Goal: Task Accomplishment & Management: Manage account settings

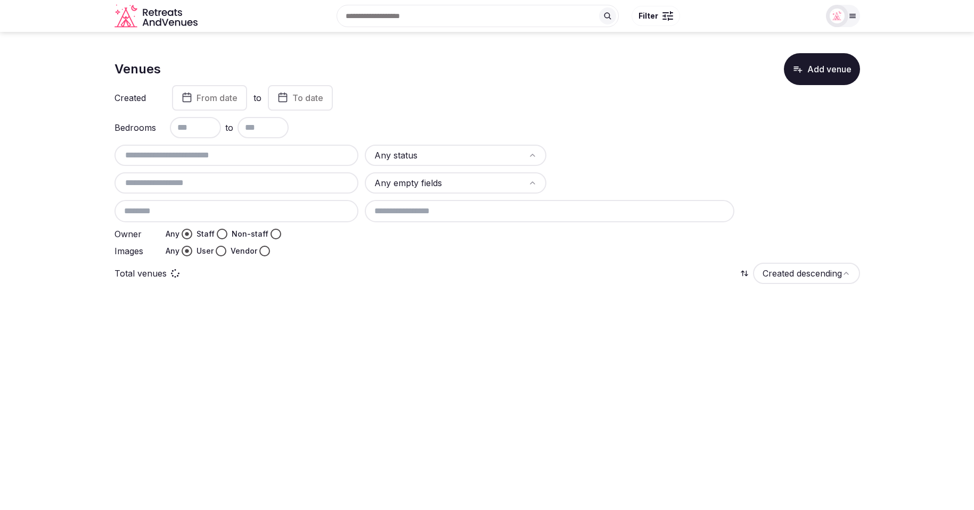
click at [851, 21] on div at bounding box center [843, 16] width 34 height 22
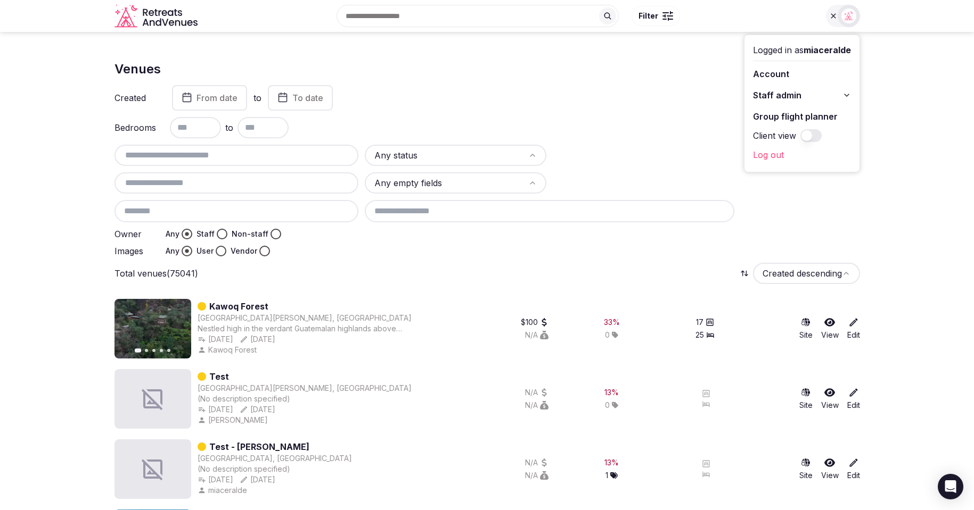
click at [850, 92] on icon at bounding box center [846, 95] width 9 height 9
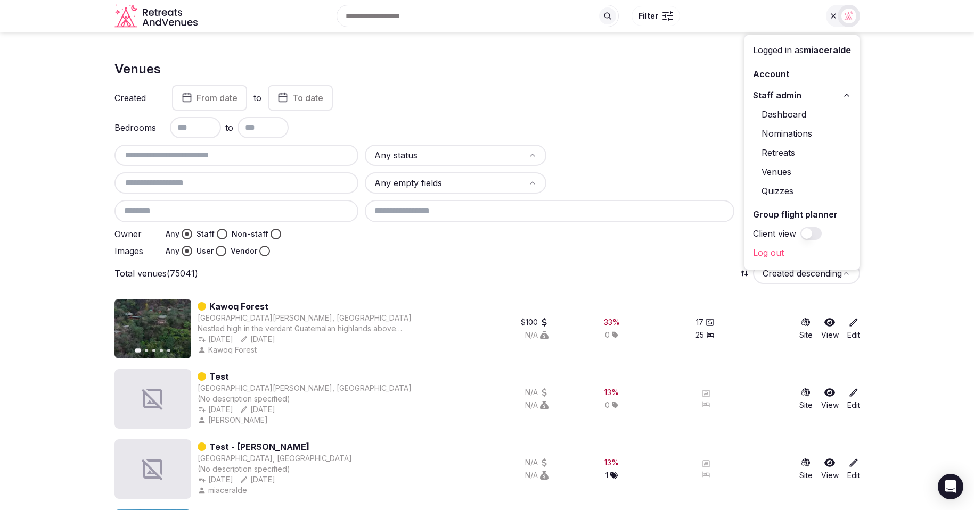
click at [800, 110] on link "Dashboard" at bounding box center [802, 114] width 98 height 17
click at [786, 117] on link "Dashboard" at bounding box center [802, 114] width 98 height 17
click at [530, 102] on div "Created From date to To date" at bounding box center [486, 98] width 745 height 26
click at [771, 119] on link "Dashboard" at bounding box center [802, 114] width 98 height 17
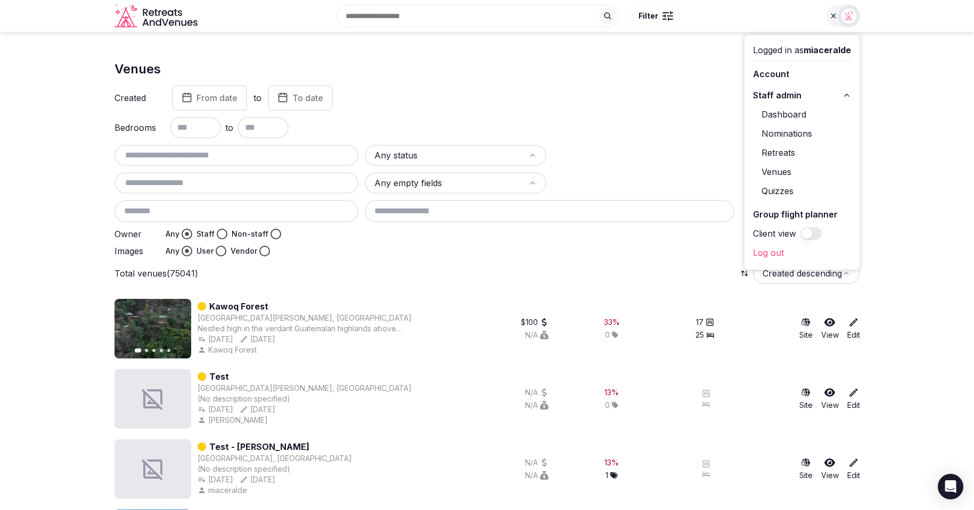
click at [237, 304] on link "Kawoq Forest" at bounding box center [238, 306] width 59 height 13
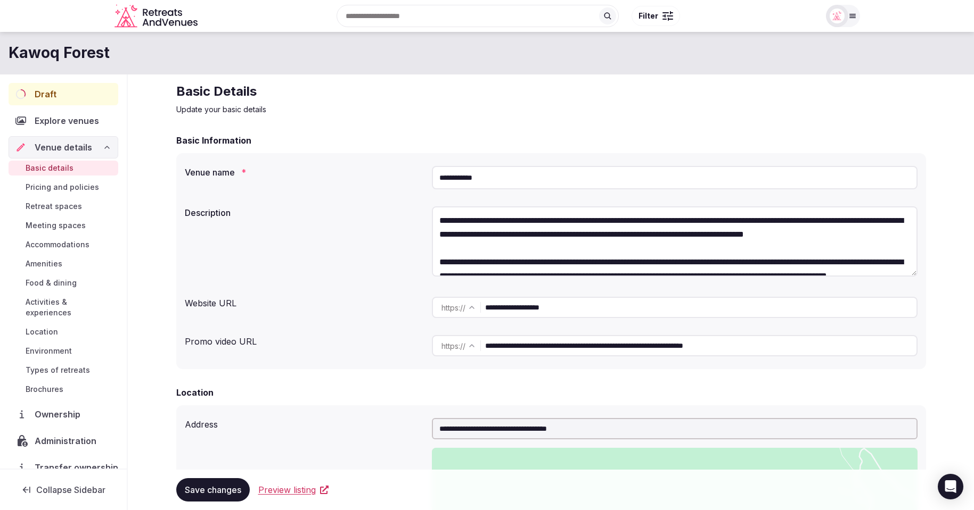
scroll to position [1, 0]
click at [844, 23] on div at bounding box center [837, 16] width 22 height 22
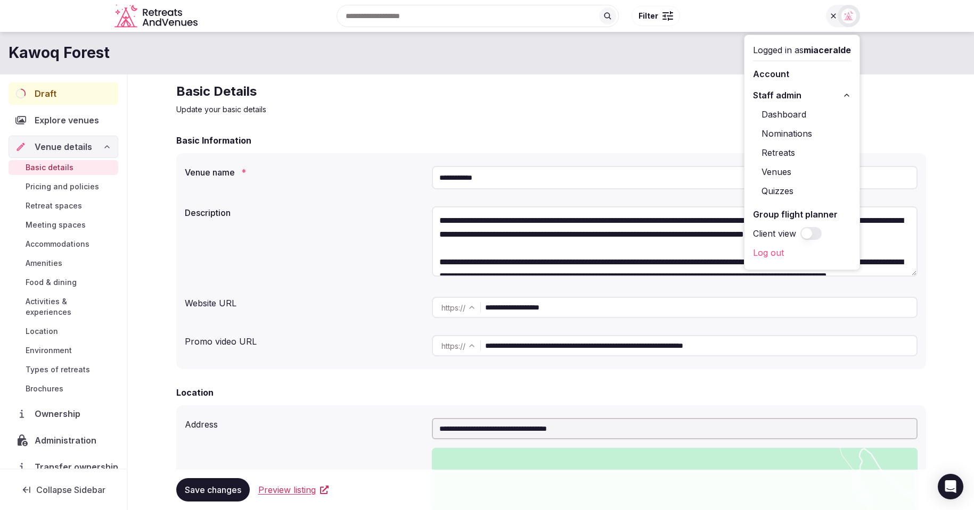
click at [783, 112] on link "Dashboard" at bounding box center [802, 114] width 98 height 17
click at [583, 106] on p "Update your basic details" at bounding box center [550, 109] width 749 height 11
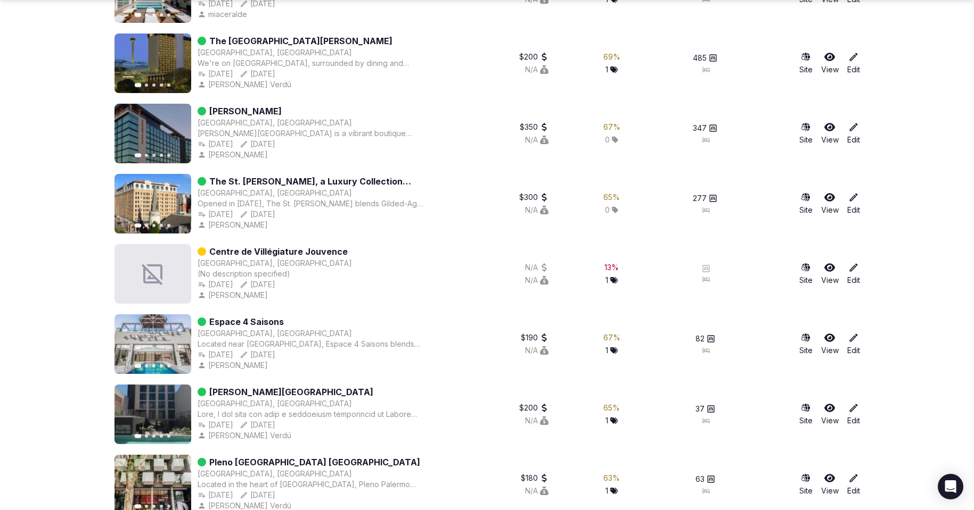
scroll to position [4067, 0]
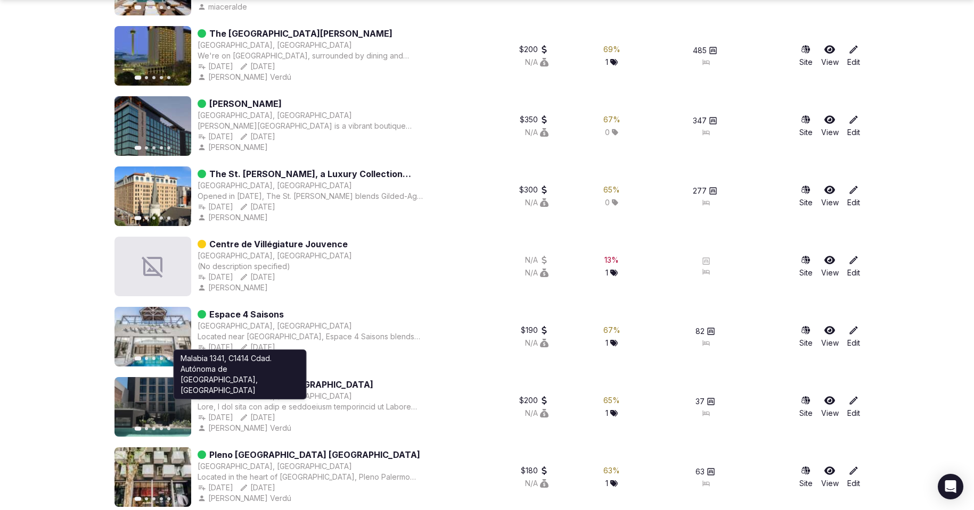
click at [237, 385] on div "Malabia 1341, C1414 Cdad. Autónoma de Buenos Aires, Argentina Malabia 1341, C14…" at bounding box center [239, 375] width 133 height 50
click at [245, 395] on div "Buenos Aires, Argentina" at bounding box center [274, 396] width 154 height 11
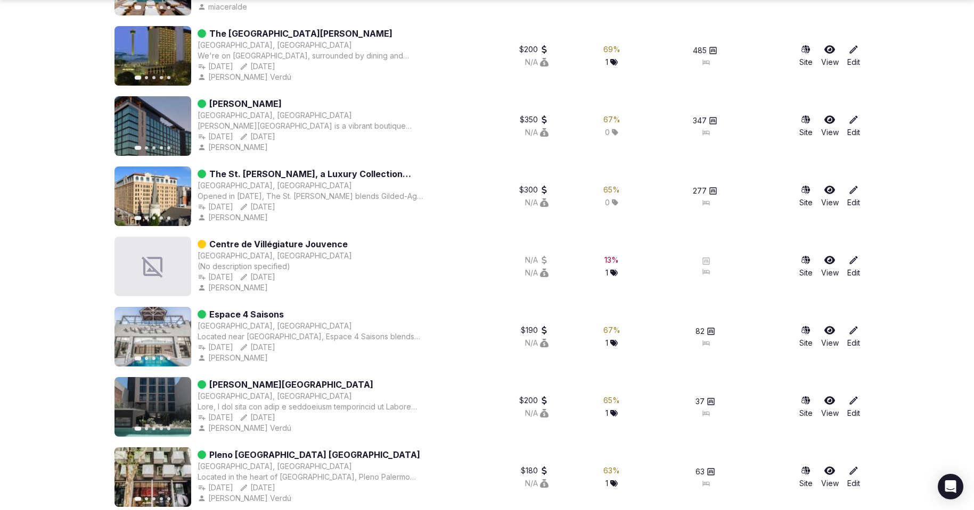
click at [254, 382] on link "Krista Boutique Hotel" at bounding box center [291, 384] width 164 height 13
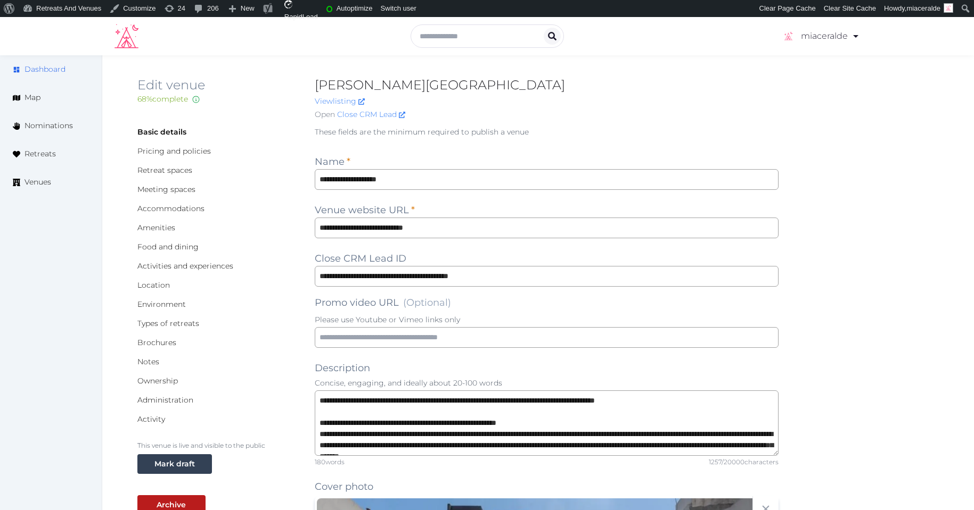
click at [43, 70] on span "Dashboard" at bounding box center [44, 69] width 41 height 11
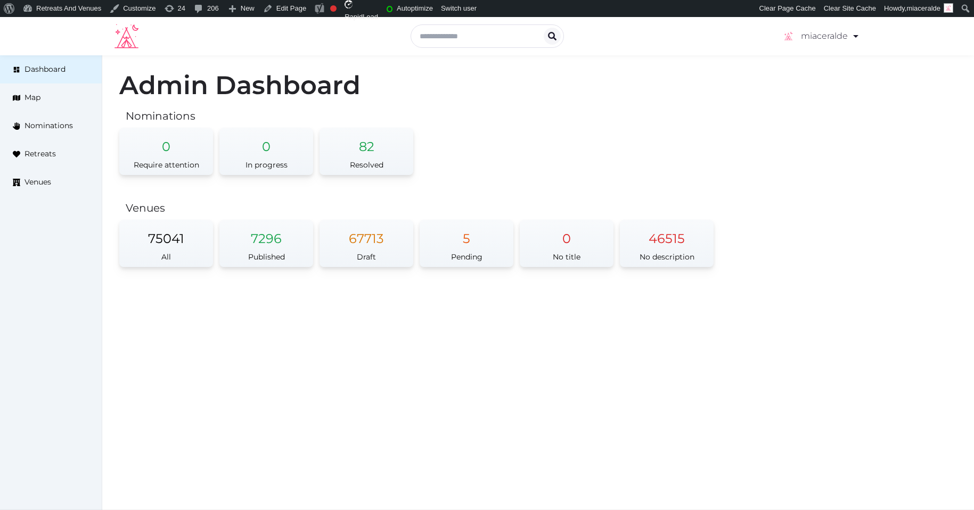
click at [570, 139] on div "Admin Dashboard Nominations 0 Require attention 0 In progress 82 Resolved Venue…" at bounding box center [537, 177] width 871 height 244
click at [656, 116] on h2 "Nominations" at bounding box center [541, 116] width 831 height 15
click at [794, 162] on div "Admin Dashboard Nominations 0 Require attention 0 In progress 82 Resolved Venue…" at bounding box center [537, 177] width 871 height 244
click at [460, 246] on div "5" at bounding box center [466, 234] width 94 height 28
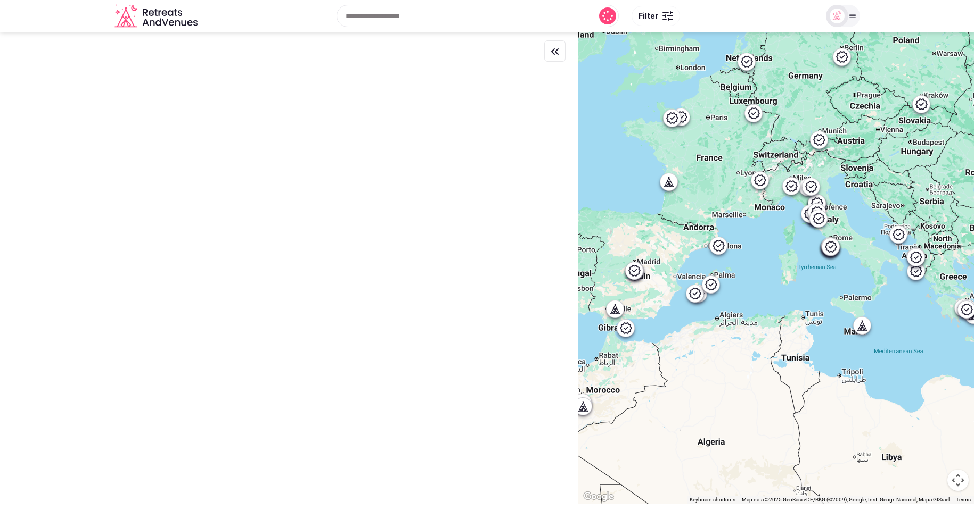
click at [840, 15] on img at bounding box center [836, 16] width 15 height 15
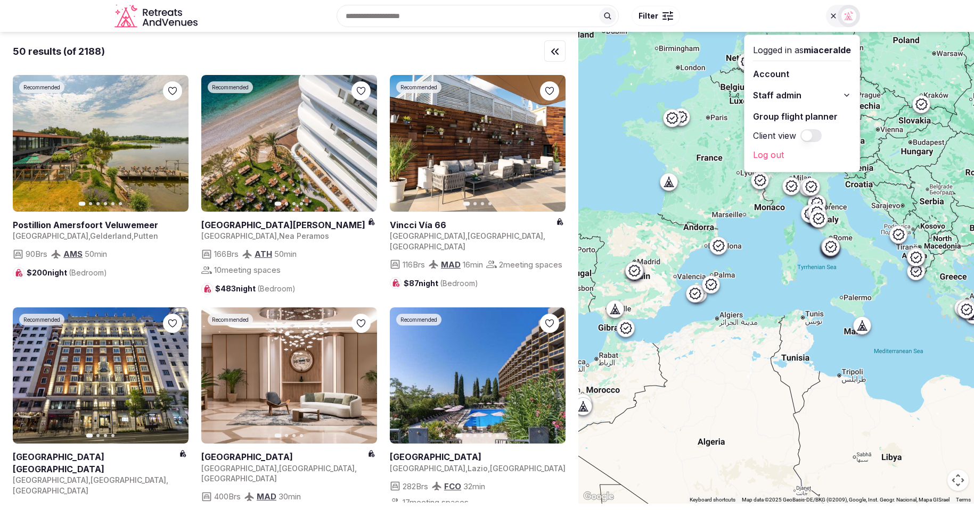
click at [760, 14] on div "Search Popular Destinations Toscana, Italy Riviera Maya, Mexico Indonesia, Bali…" at bounding box center [510, 16] width 617 height 46
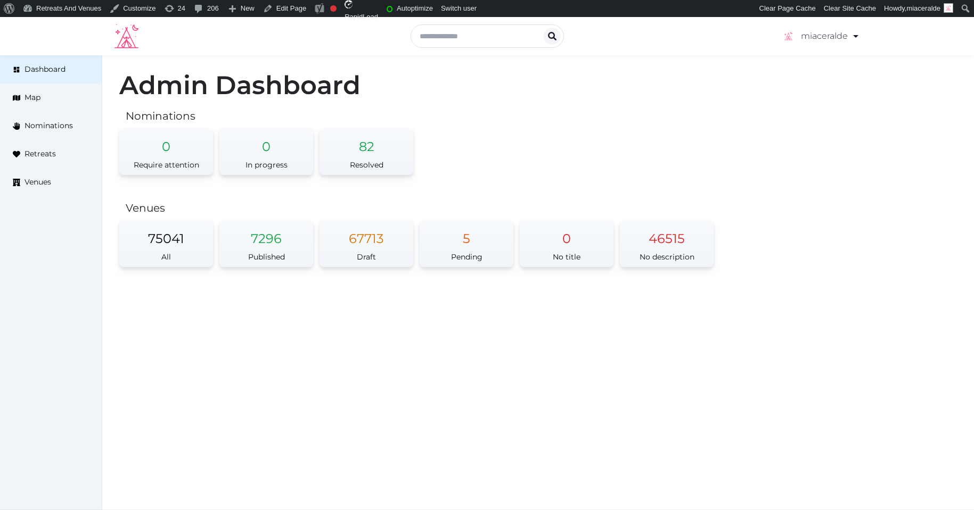
click at [464, 103] on div "Admin Dashboard Nominations 0 Require attention 0 In progress 82 Resolved Venue…" at bounding box center [537, 177] width 871 height 244
click at [361, 152] on div "82" at bounding box center [366, 142] width 94 height 28
click at [465, 255] on span "Pending" at bounding box center [466, 257] width 31 height 10
click at [39, 180] on span "Venues" at bounding box center [37, 182] width 27 height 11
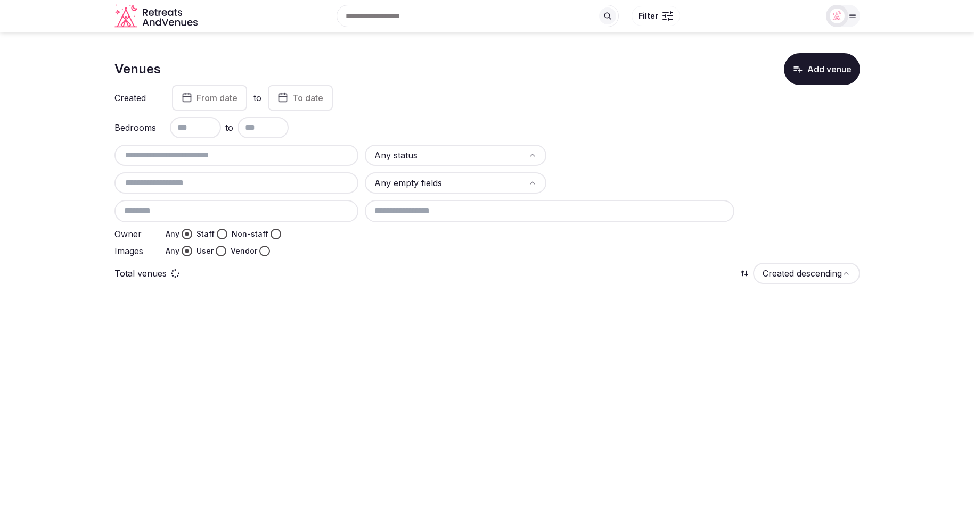
click at [539, 102] on div "Created From date to To date" at bounding box center [486, 98] width 745 height 26
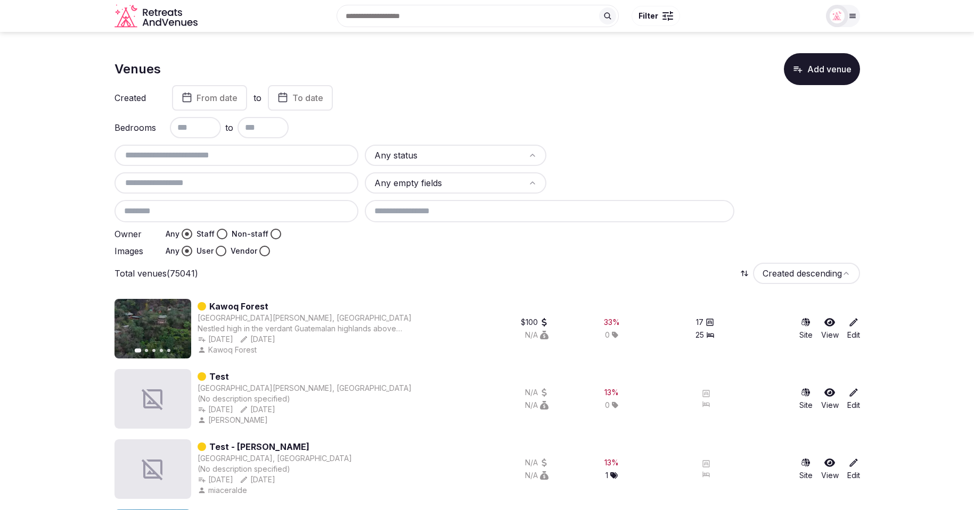
click at [524, 158] on html "Search Popular Destinations Toscana, Italy Riviera Maya, Mexico Indonesia, Bali…" at bounding box center [487, 255] width 974 height 510
click at [598, 149] on div at bounding box center [644, 155] width 182 height 21
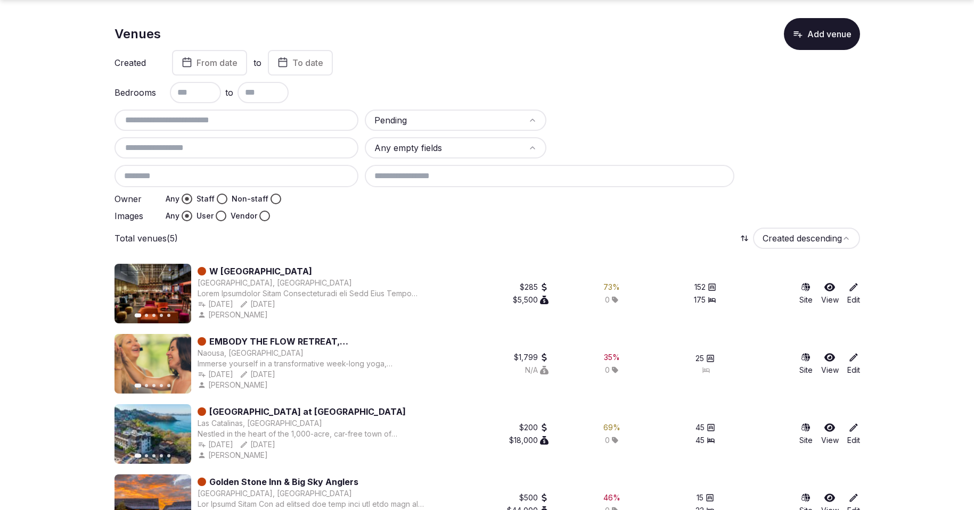
scroll to position [142, 0]
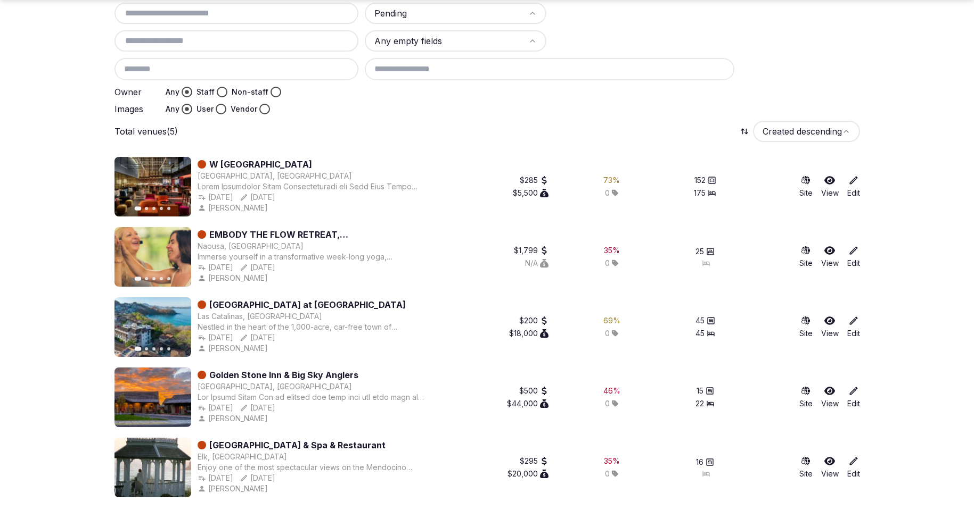
click at [853, 258] on link "Edit" at bounding box center [853, 256] width 13 height 23
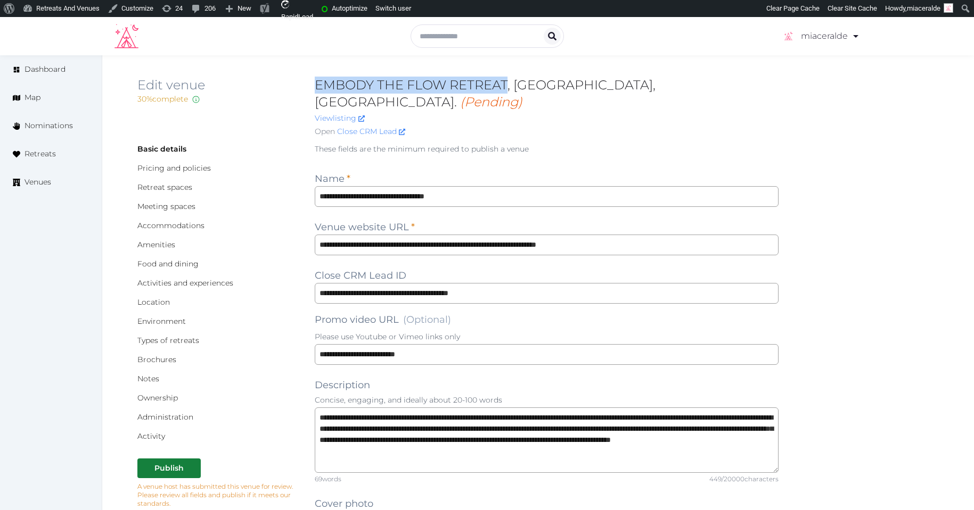
drag, startPoint x: 508, startPoint y: 82, endPoint x: 309, endPoint y: 87, distance: 198.6
click at [309, 87] on div "Edit venue 30 % complete Fill out all the fields in your listing to increase it…" at bounding box center [538, 109] width 802 height 65
copy h2 "EMBODY THE FLOW RETREAT"
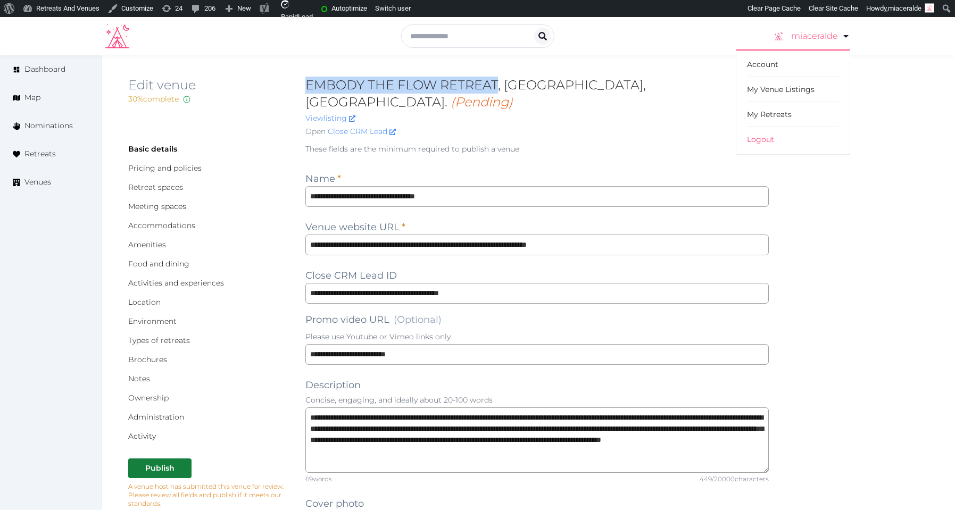
click at [836, 45] on link "miaceralde" at bounding box center [811, 36] width 78 height 30
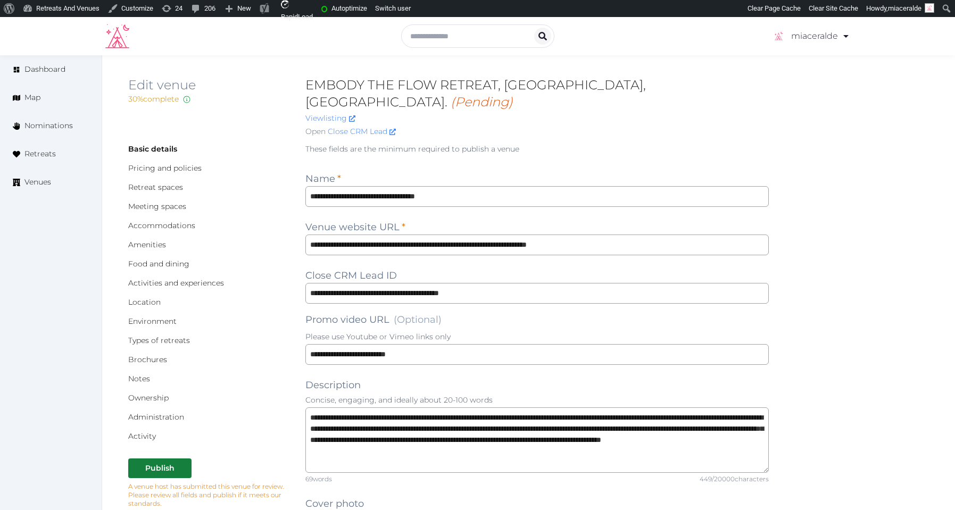
click at [682, 144] on p "These fields are the minimum required to publish a venue" at bounding box center [538, 149] width 464 height 11
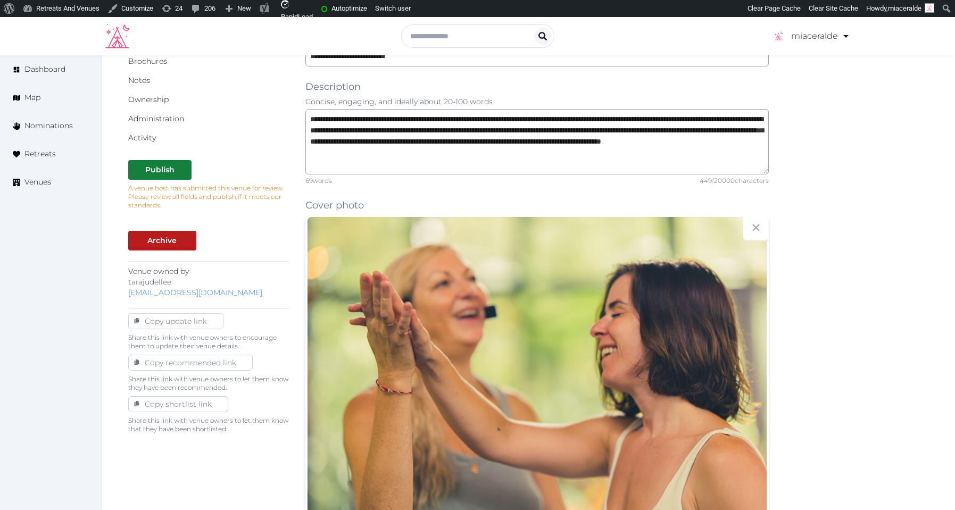
scroll to position [336, 0]
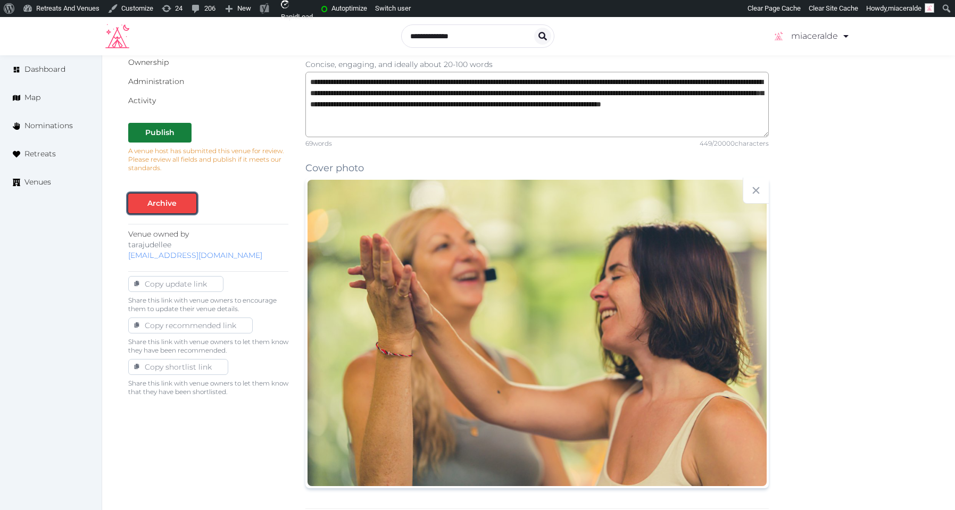
click at [142, 198] on div at bounding box center [136, 203] width 13 height 11
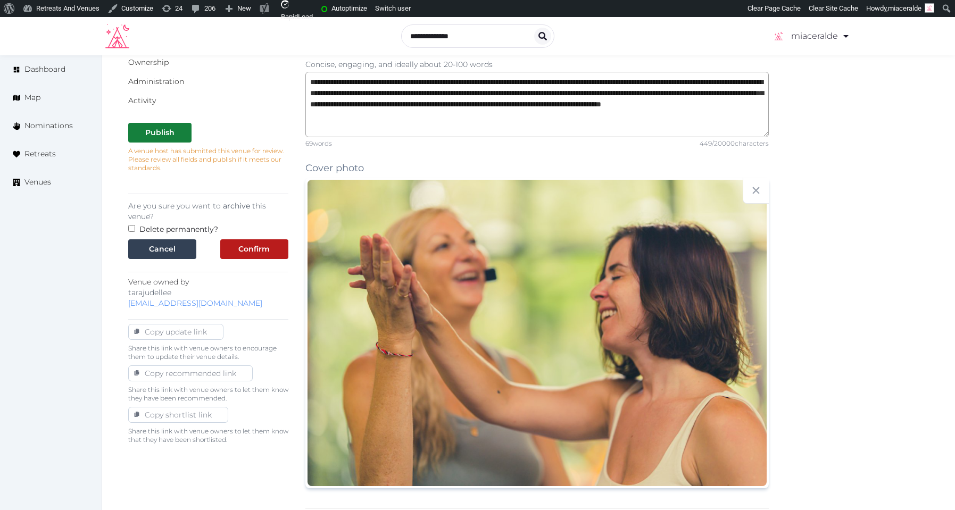
click at [279, 201] on p "Are you sure you want to archive this venue?" at bounding box center [208, 211] width 160 height 21
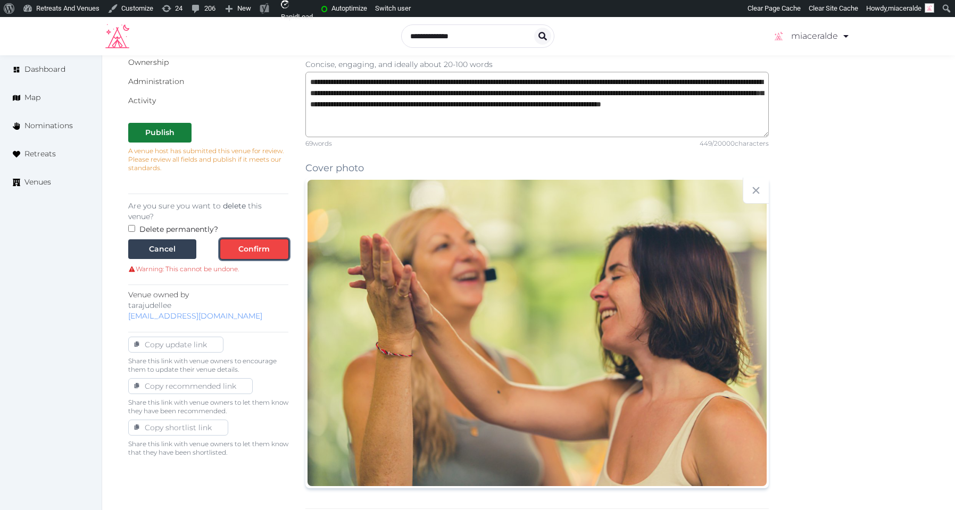
click at [238, 244] on div "Confirm" at bounding box center [253, 249] width 31 height 11
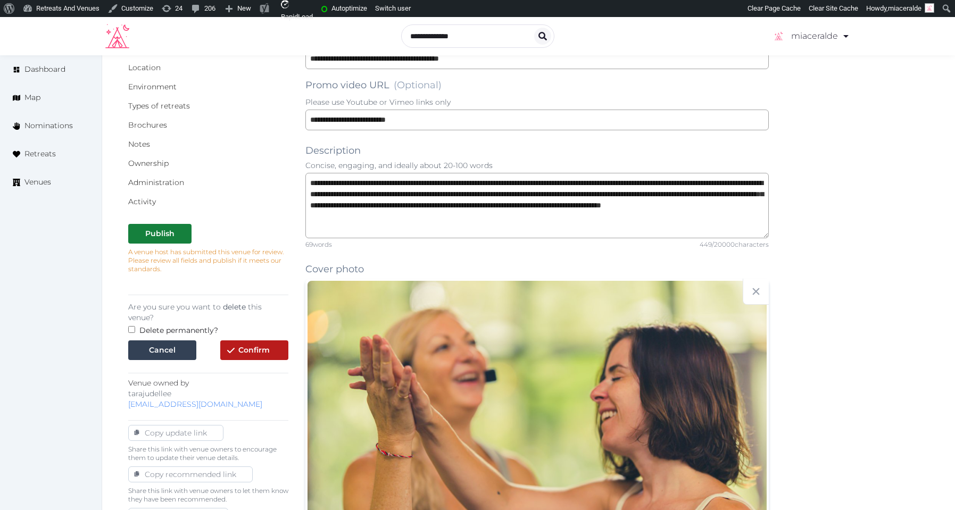
scroll to position [216, 0]
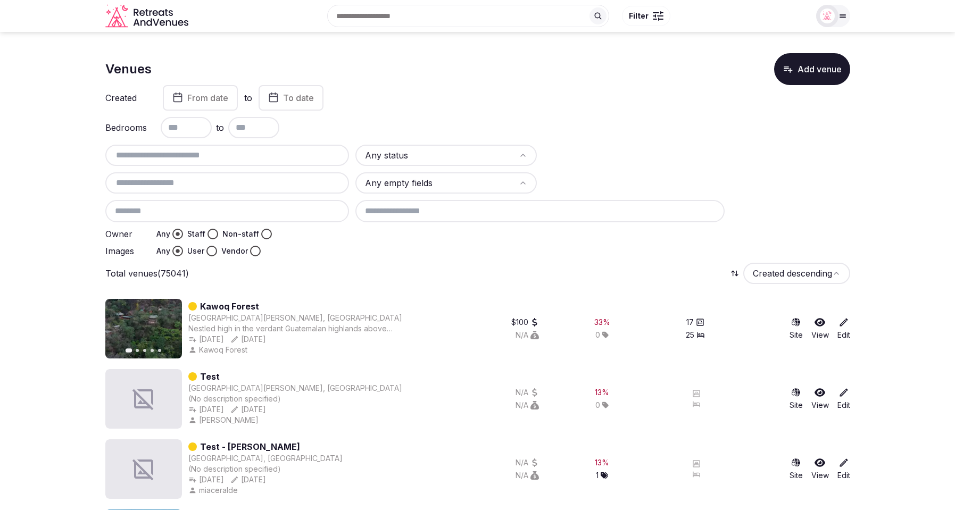
click at [240, 156] on input "text" at bounding box center [228, 155] width 236 height 13
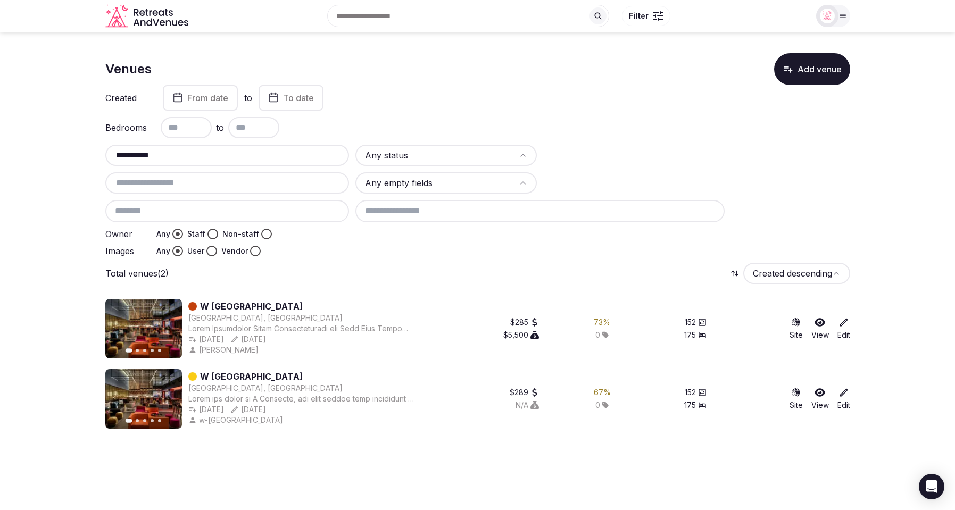
type input "**********"
click at [412, 280] on div "Total venues (2) Created descending" at bounding box center [477, 273] width 745 height 21
click at [378, 291] on div "Previous slide Next slide W Montreal Montréal, Canada Jul 30th, 2025 Jul 31st, …" at bounding box center [477, 364] width 745 height 147
click at [842, 324] on icon at bounding box center [844, 322] width 11 height 11
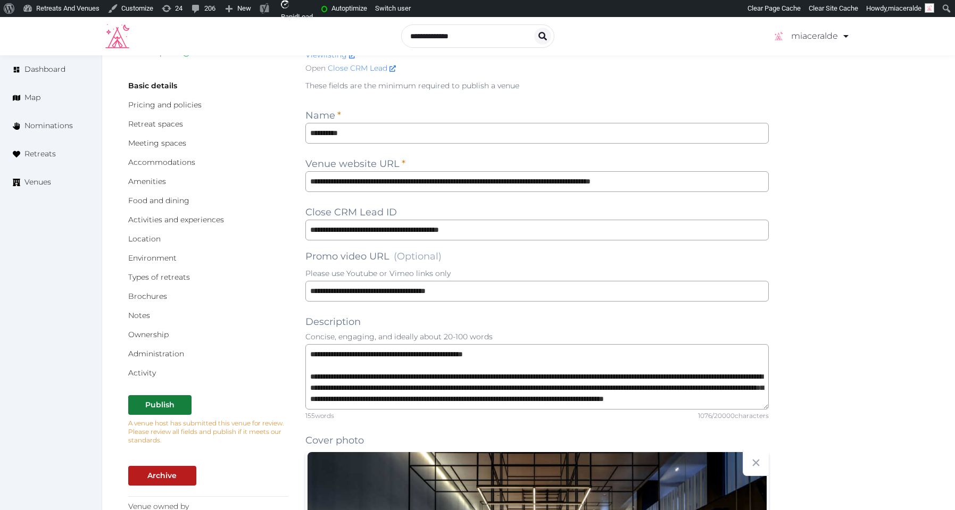
scroll to position [56, 0]
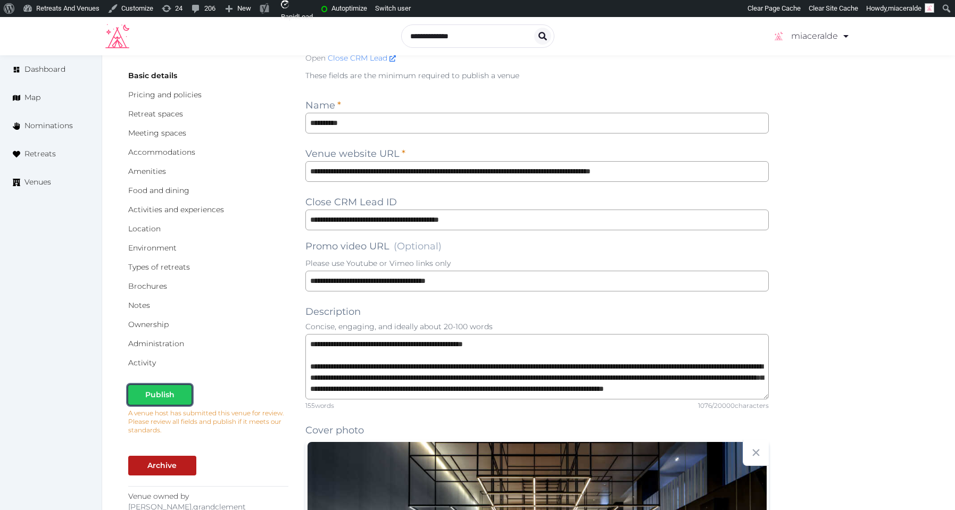
click at [158, 395] on div "Publish" at bounding box center [159, 395] width 29 height 11
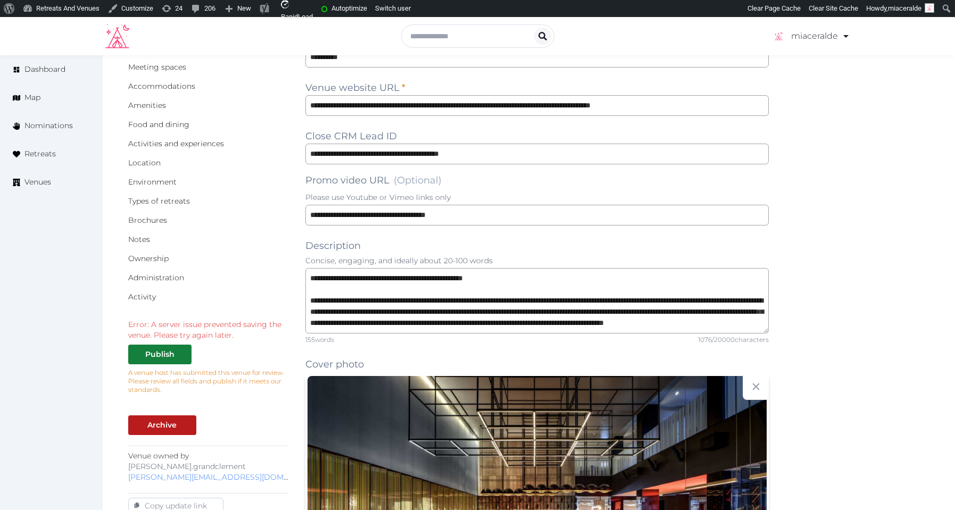
scroll to position [141, 0]
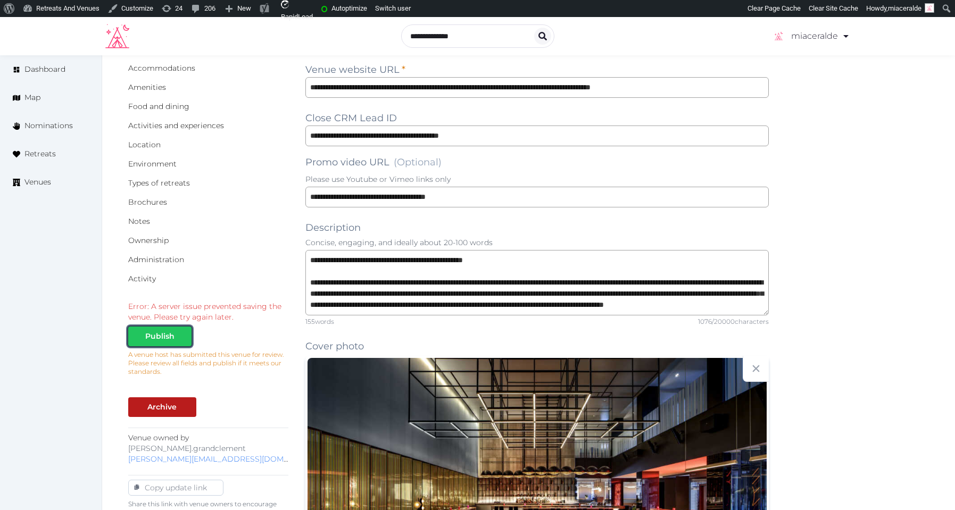
click at [177, 340] on div at bounding box center [183, 336] width 13 height 11
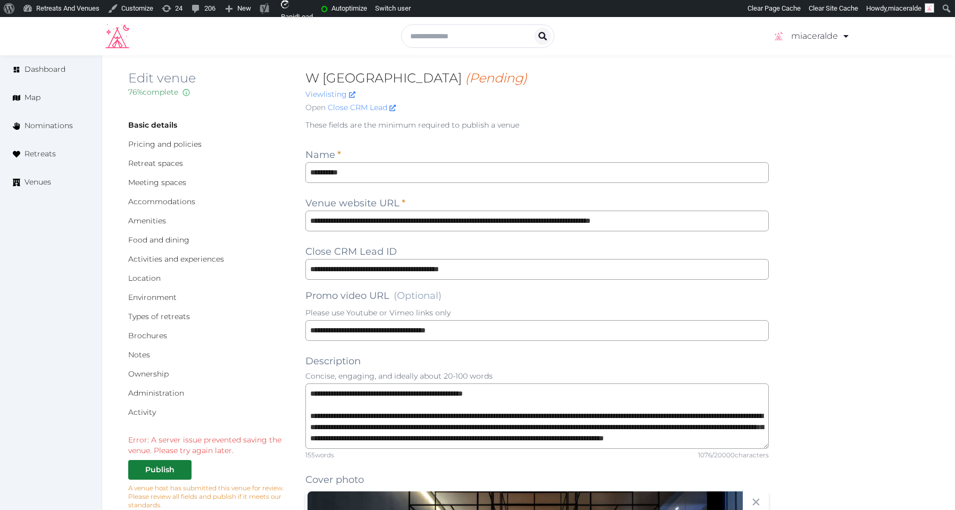
scroll to position [0, 0]
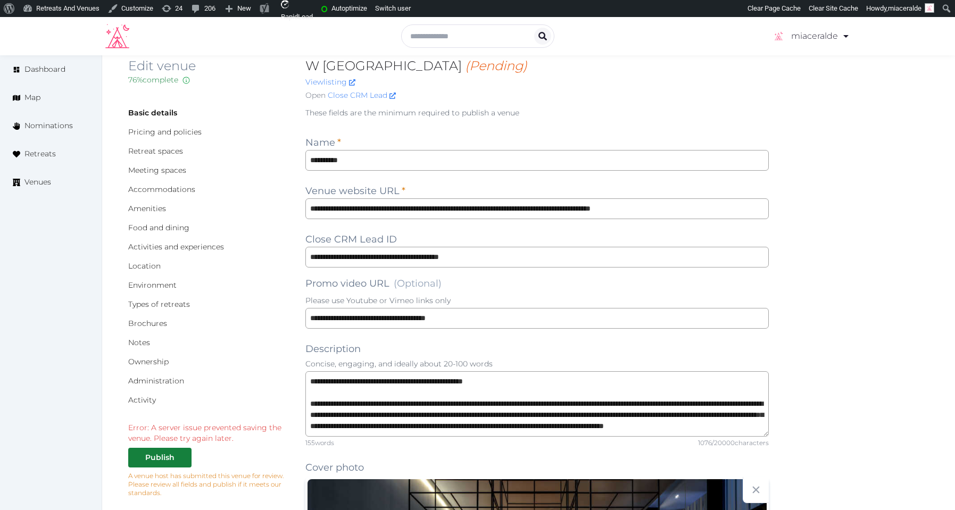
scroll to position [20, 0]
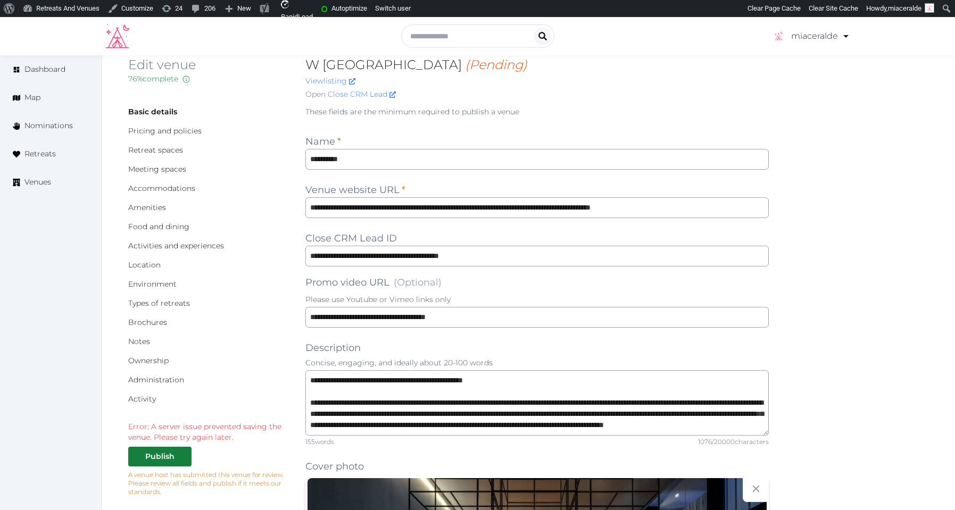
click at [663, 78] on div "View listing" at bounding box center [538, 81] width 464 height 11
click at [805, 84] on div "Edit venue 76 % complete Fill out all the fields in your listing to increase it…" at bounding box center [529, 80] width 802 height 48
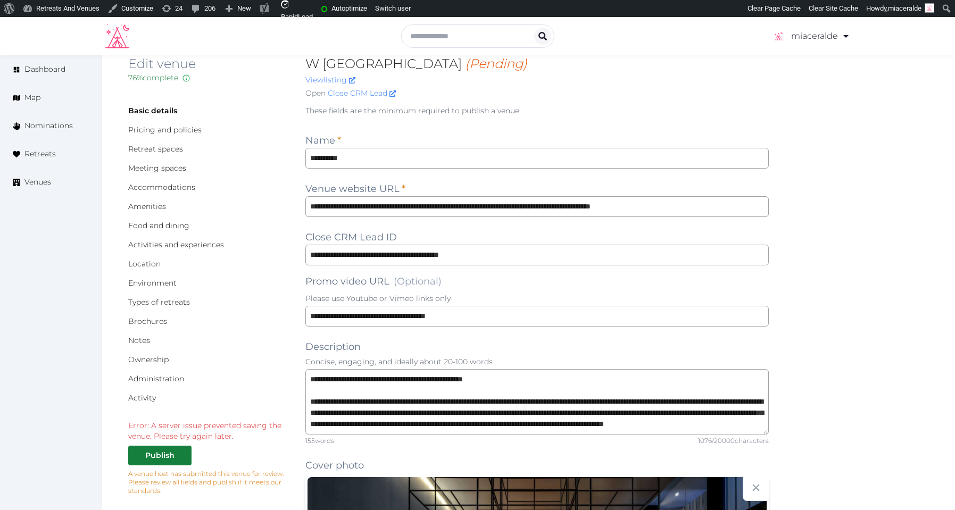
click at [598, 86] on div "W Montreal (Pending) View listing Open Close CRM Lead" at bounding box center [538, 79] width 464 height 48
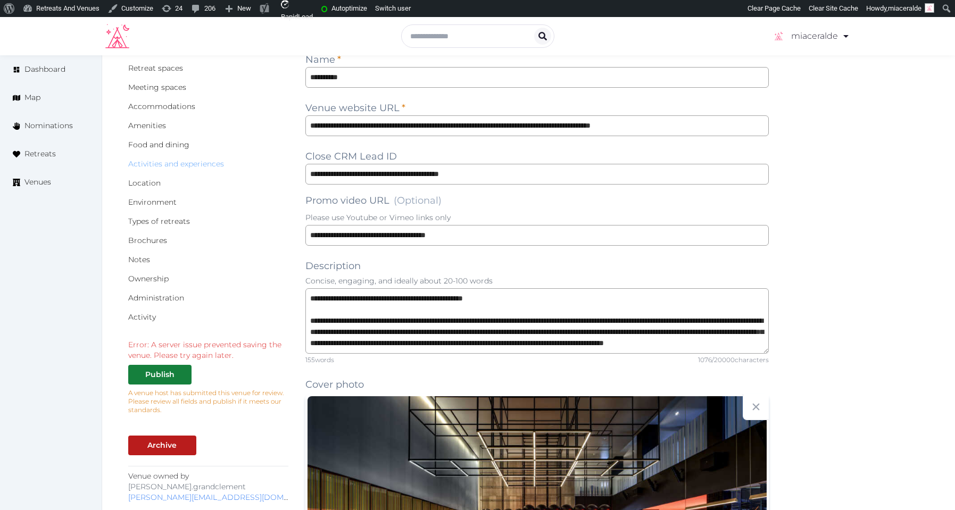
scroll to position [0, 0]
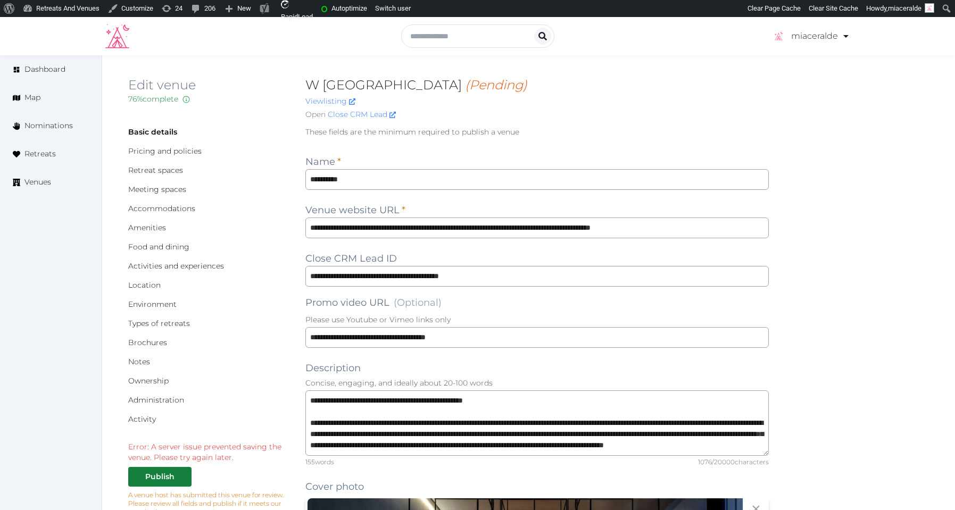
click at [709, 134] on p "These fields are the minimum required to publish a venue" at bounding box center [538, 132] width 464 height 11
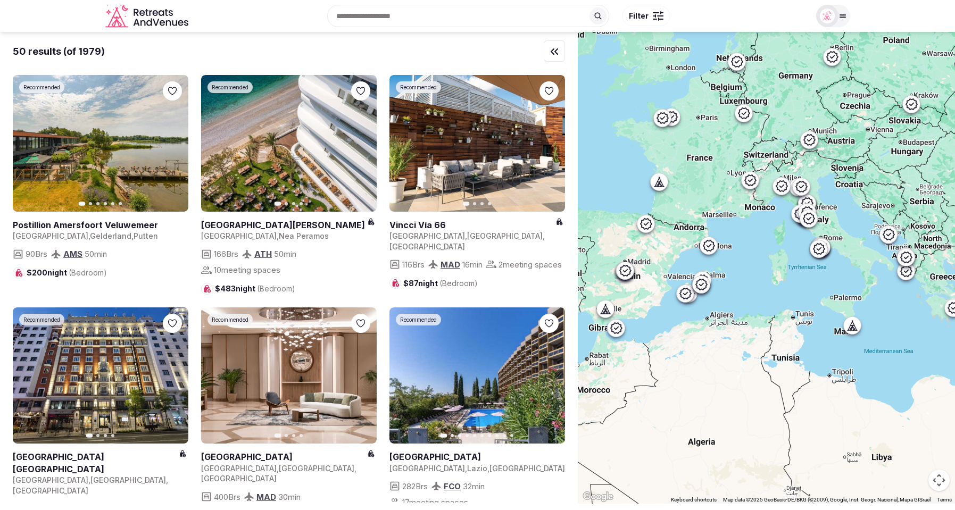
click at [746, 19] on div "Search Popular Destinations [GEOGRAPHIC_DATA], [GEOGRAPHIC_DATA] [GEOGRAPHIC_DA…" at bounding box center [501, 16] width 617 height 46
